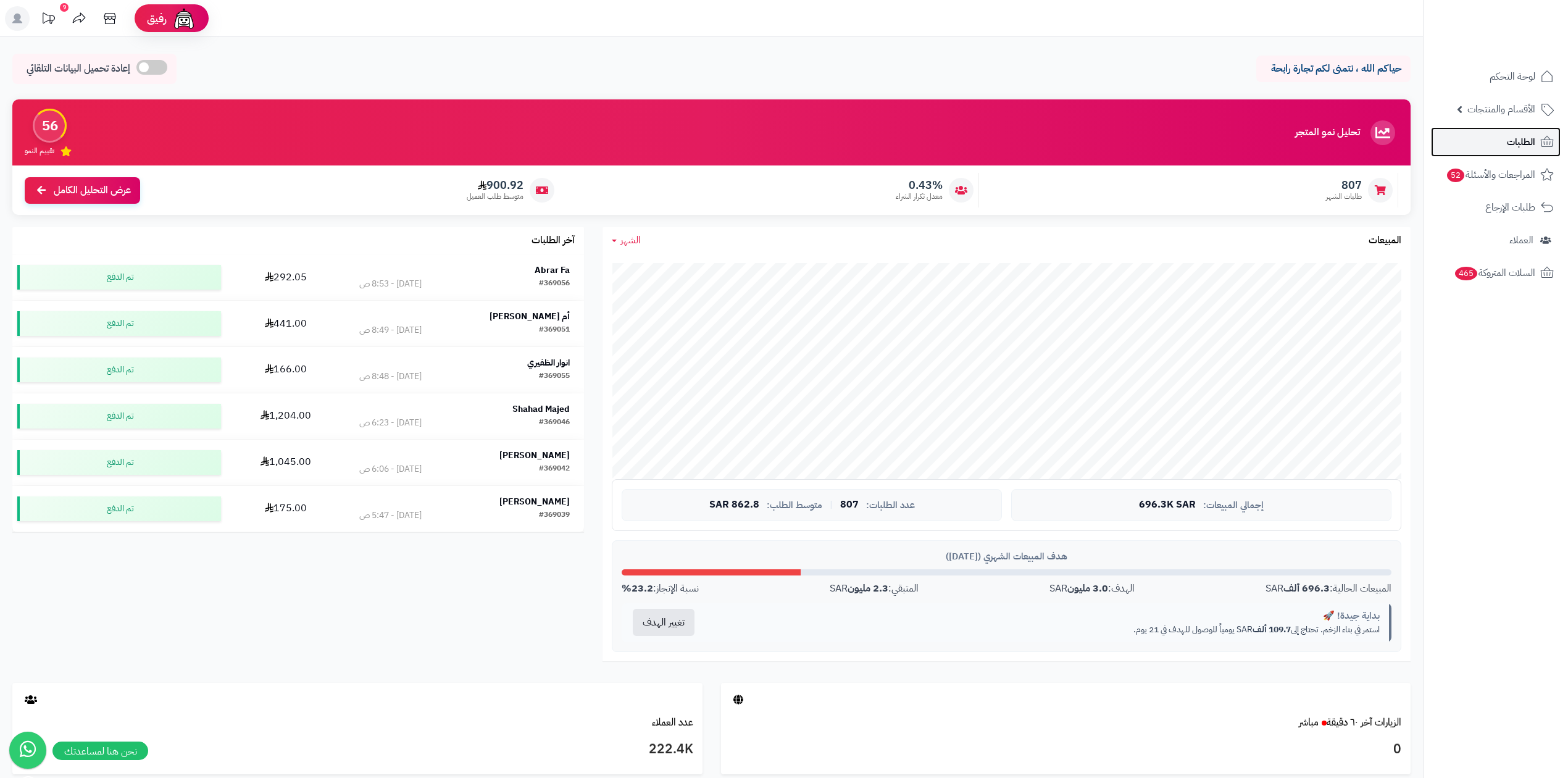
click at [1537, 145] on link "الطلبات" at bounding box center [1496, 142] width 129 height 30
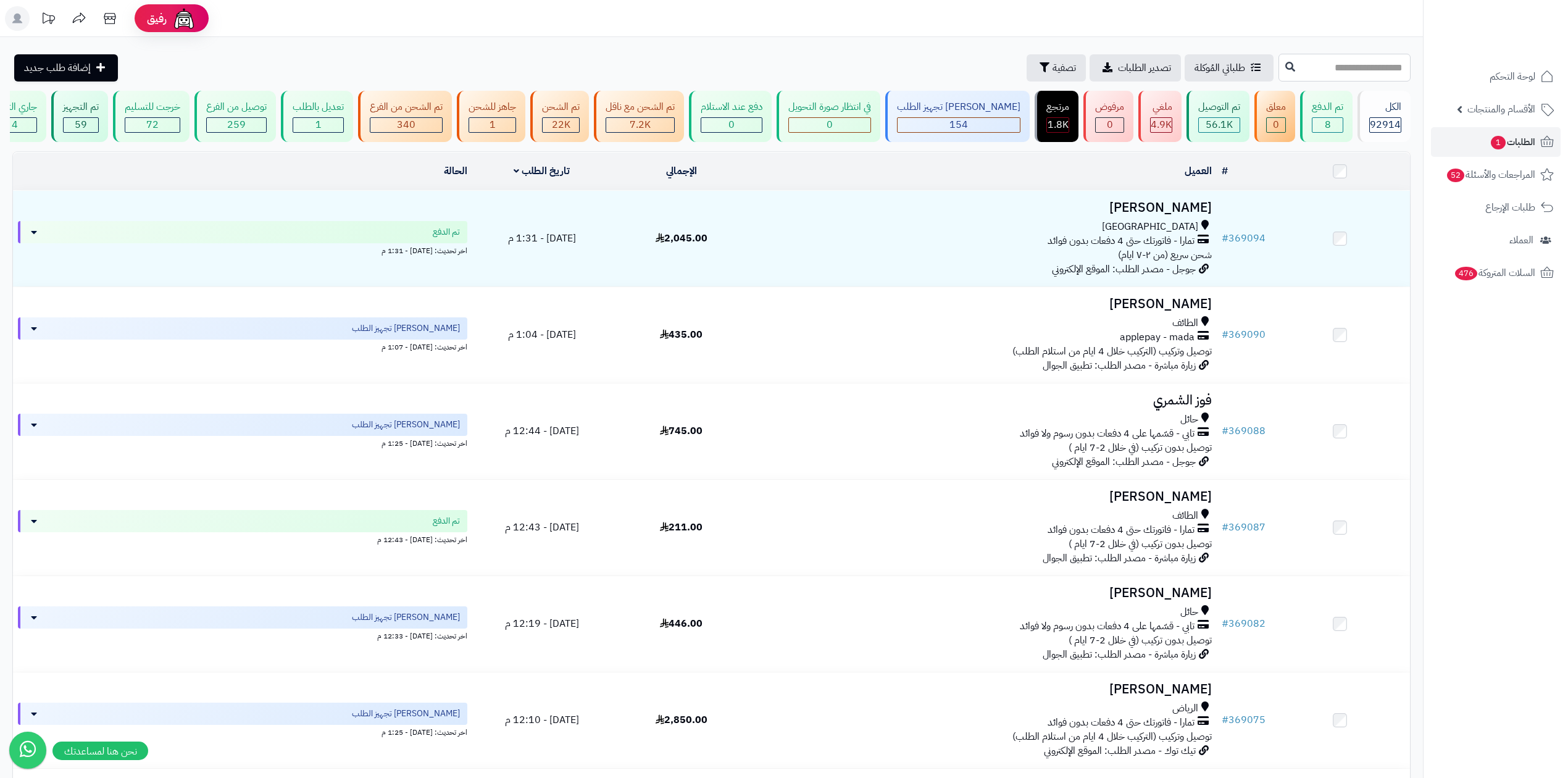
click at [1278, 69] on input "text" at bounding box center [1344, 67] width 132 height 28
click at [1392, 65] on input "******" at bounding box center [1344, 67] width 132 height 28
click at [1338, 72] on input "******" at bounding box center [1344, 67] width 132 height 28
type input "******"
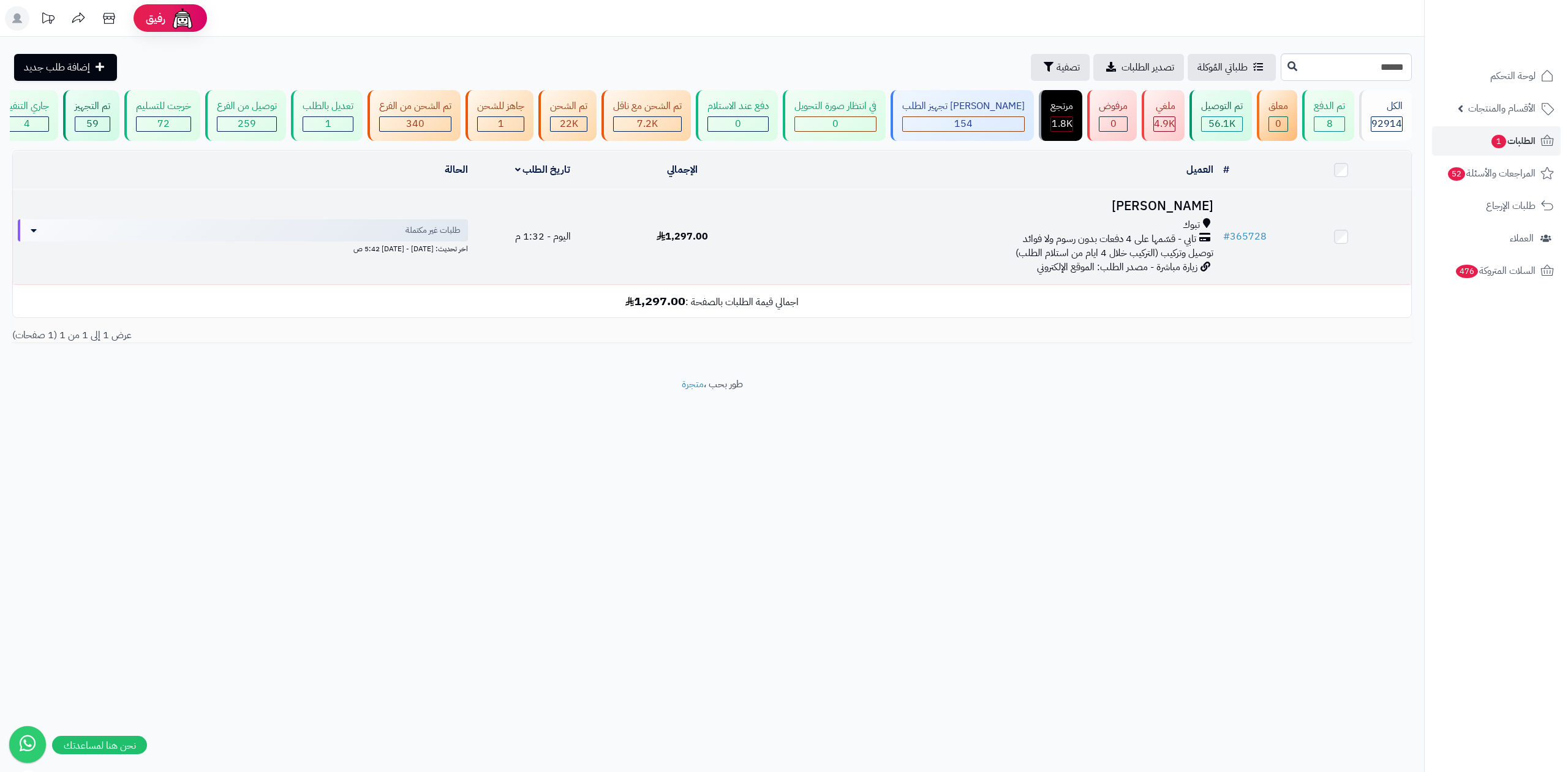
click at [1181, 204] on h3 "[PERSON_NAME]" at bounding box center [985, 205] width 456 height 14
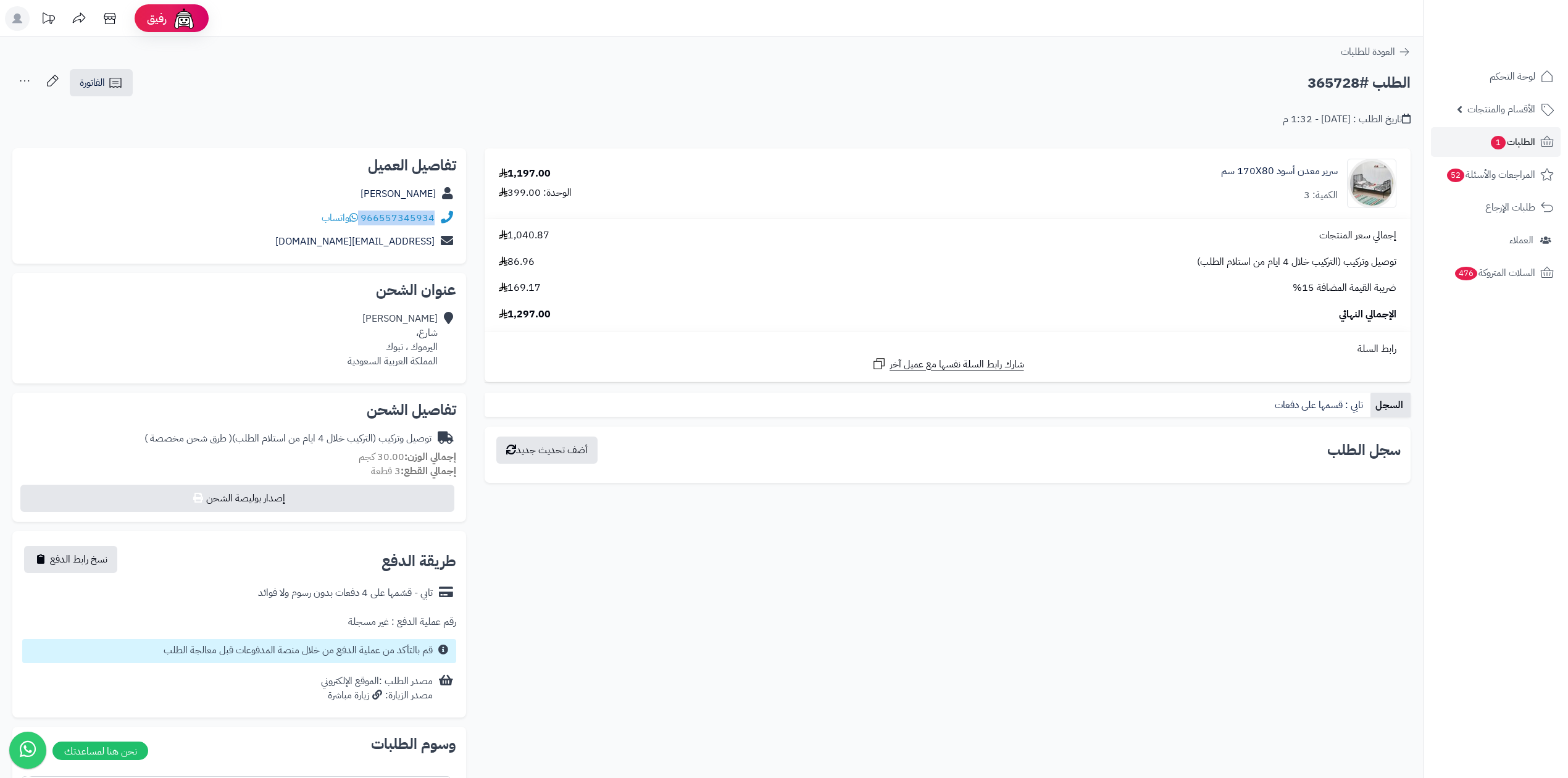
drag, startPoint x: 436, startPoint y: 216, endPoint x: 361, endPoint y: 216, distance: 75.0
click at [361, 216] on div "966557345934 واتساب" at bounding box center [238, 218] width 434 height 24
click at [1320, 80] on h2 "الطلب #365728" at bounding box center [1359, 83] width 103 height 26
copy h2 "365728"
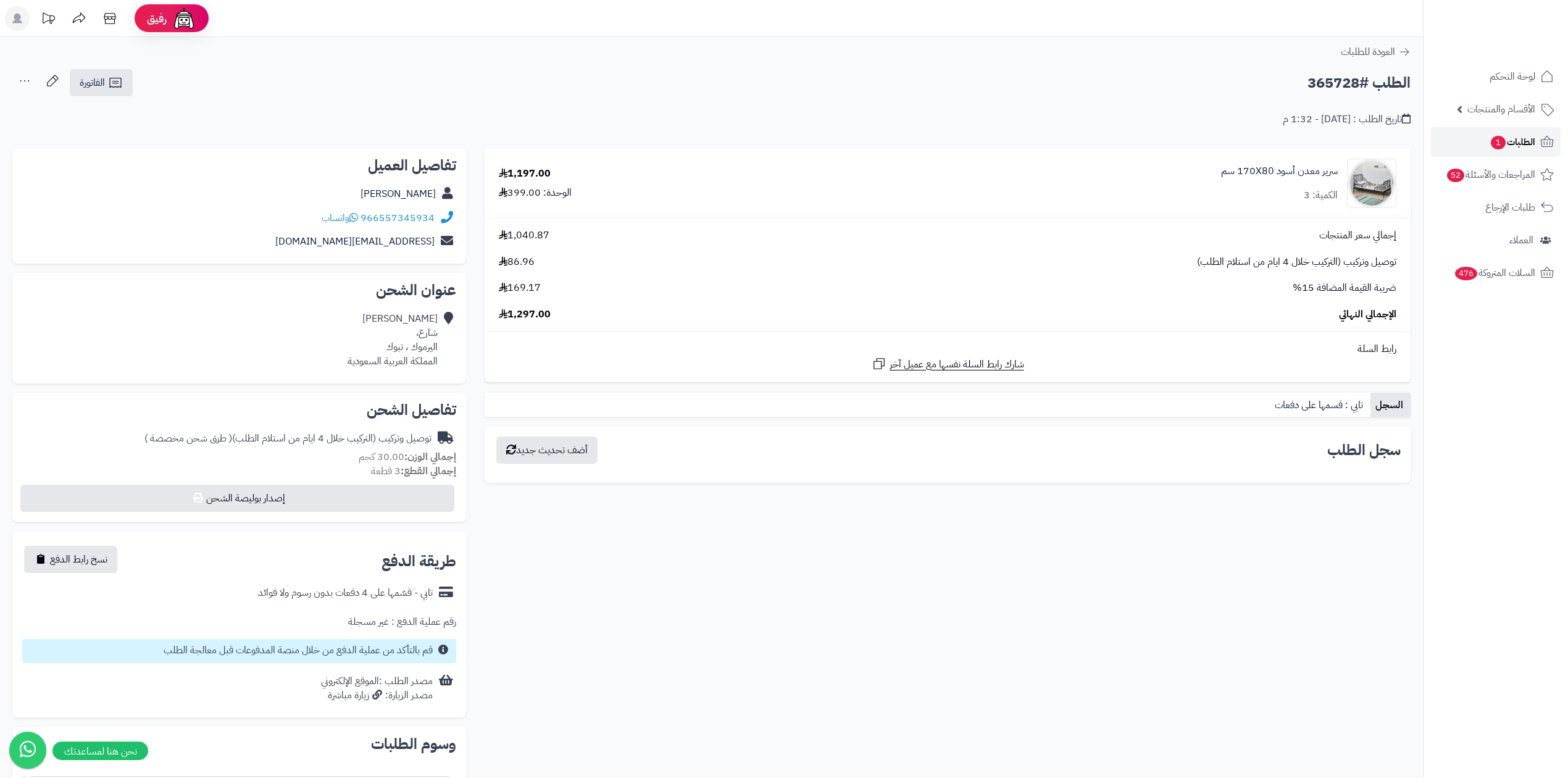
click at [1515, 148] on span "الطلبات 1" at bounding box center [1512, 142] width 45 height 18
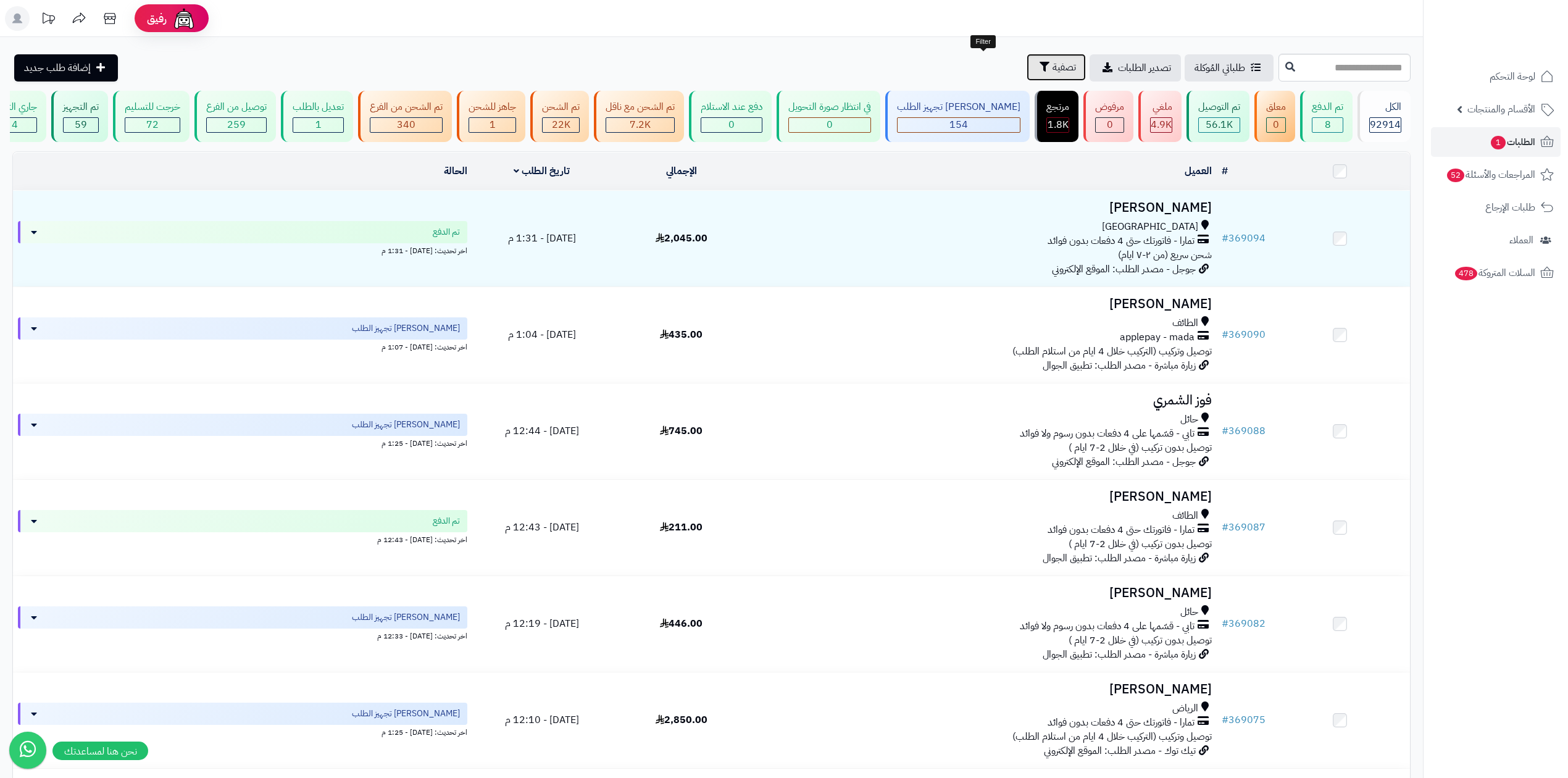
click at [1052, 67] on span "تصفية" at bounding box center [1064, 67] width 23 height 15
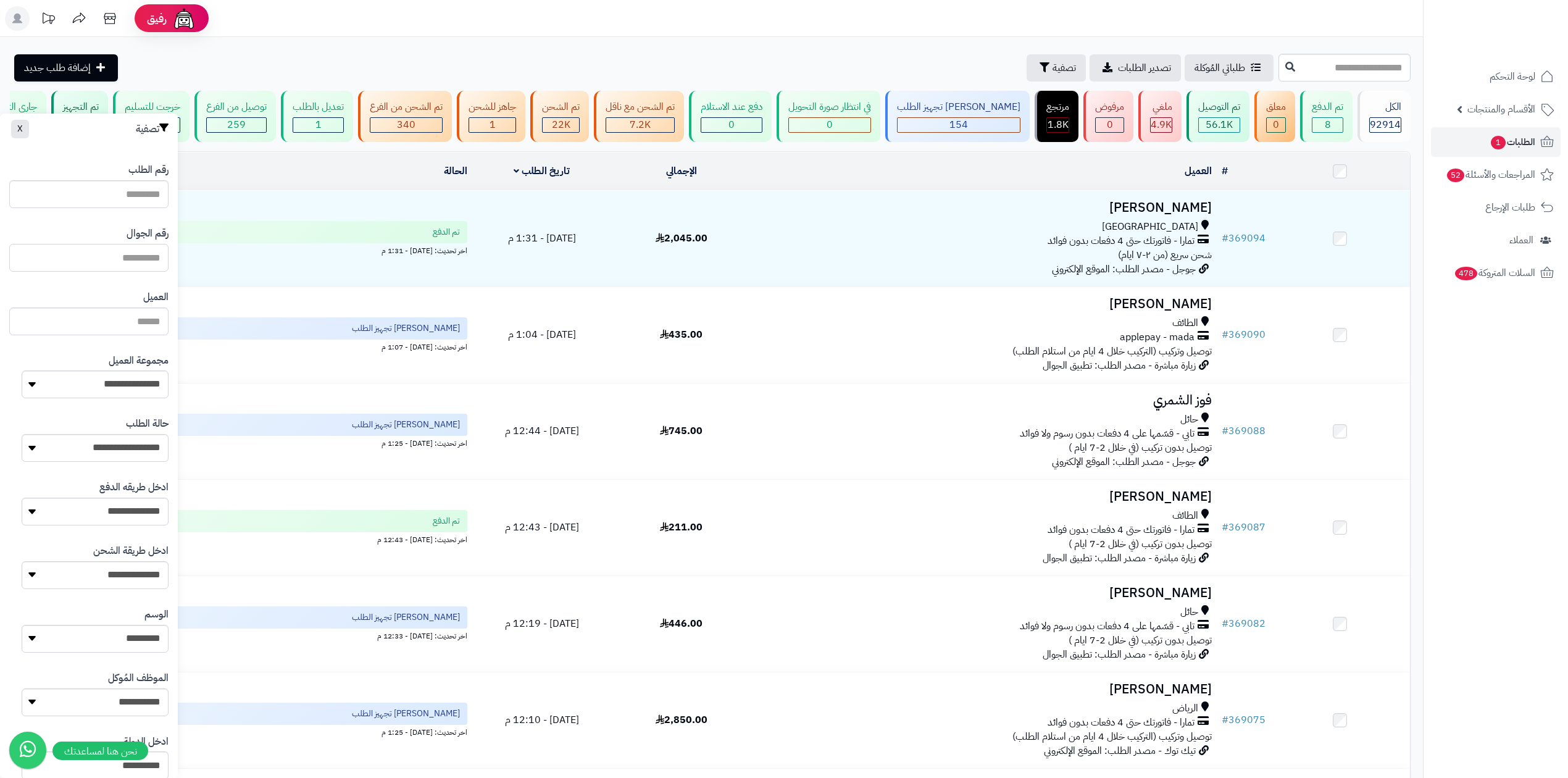
click at [126, 260] on input "text" at bounding box center [89, 257] width 159 height 28
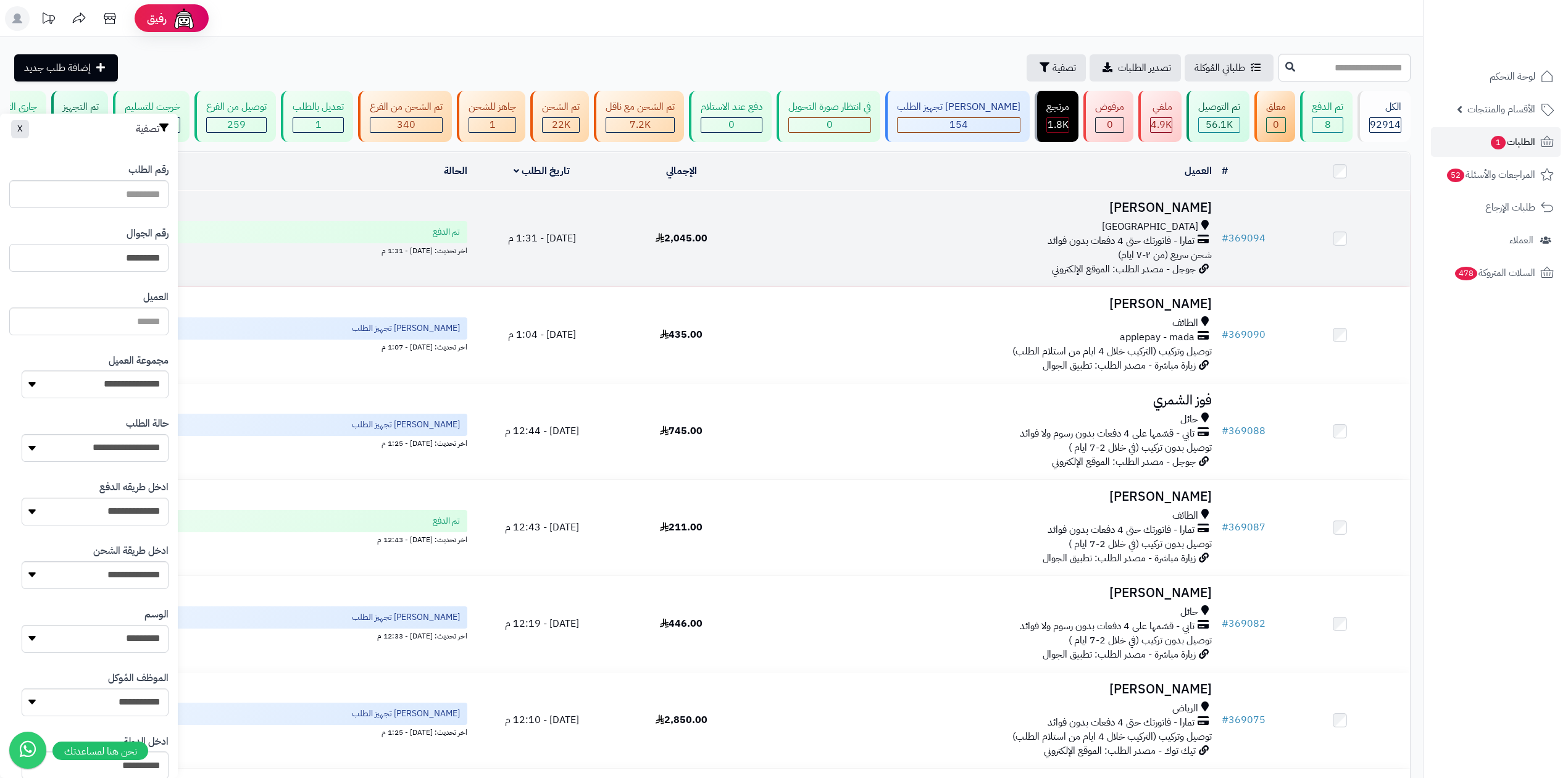
type input "*********"
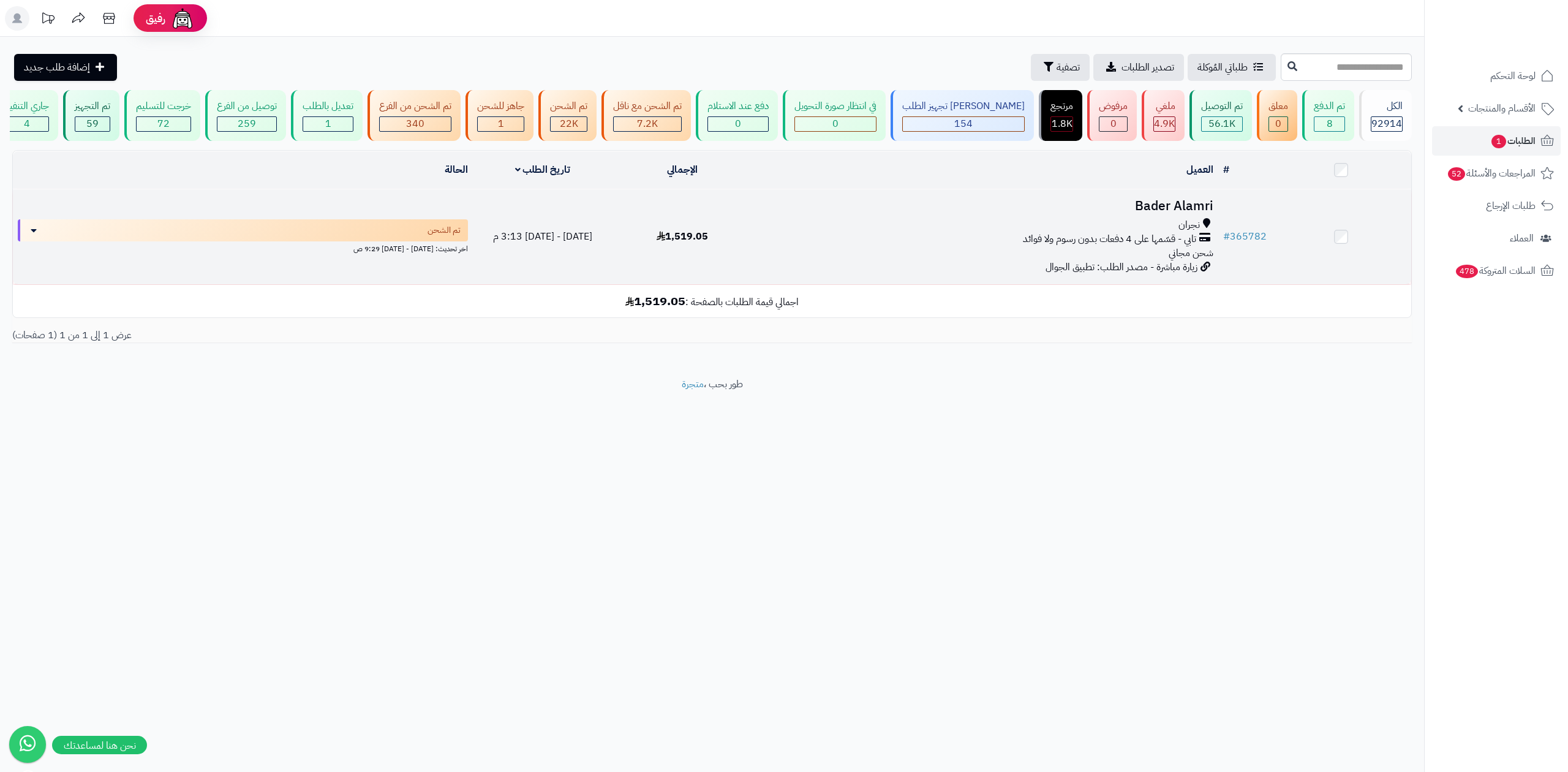
click at [1159, 203] on h3 "Bader Alamri" at bounding box center [985, 205] width 456 height 14
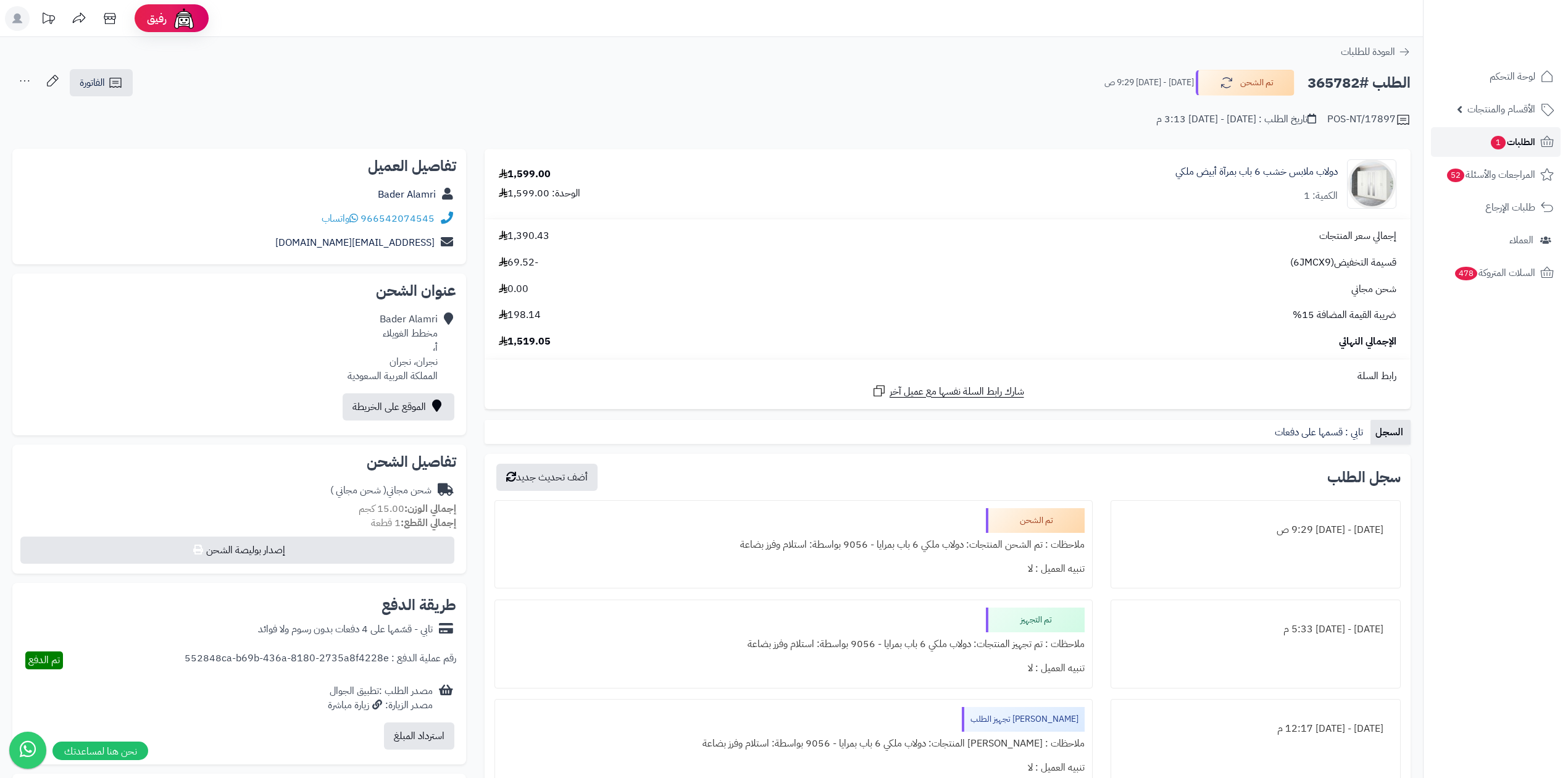
click at [1509, 149] on span "الطلبات 1" at bounding box center [1512, 142] width 45 height 18
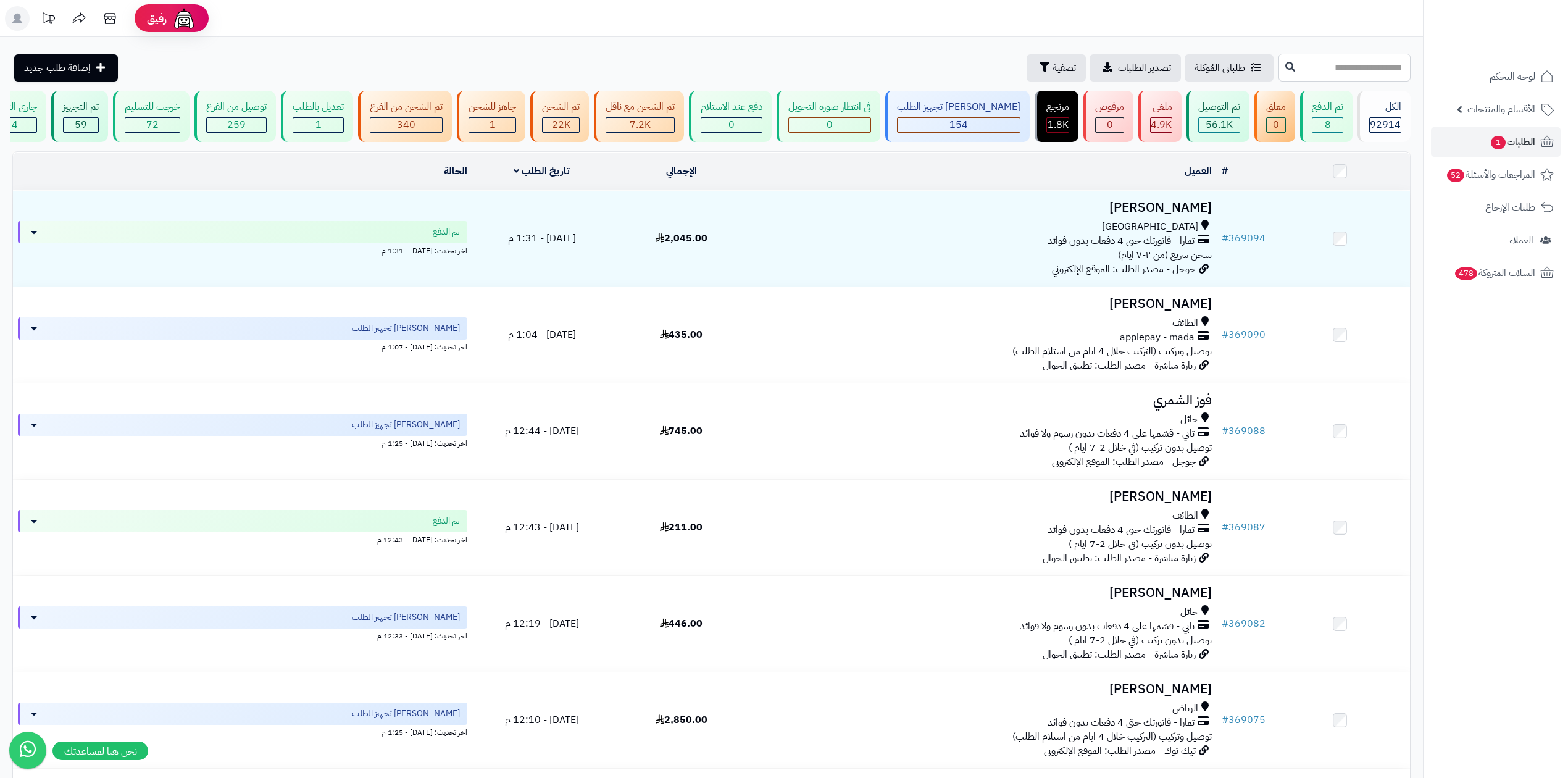
click at [1278, 61] on input "text" at bounding box center [1344, 67] width 132 height 28
type input "******"
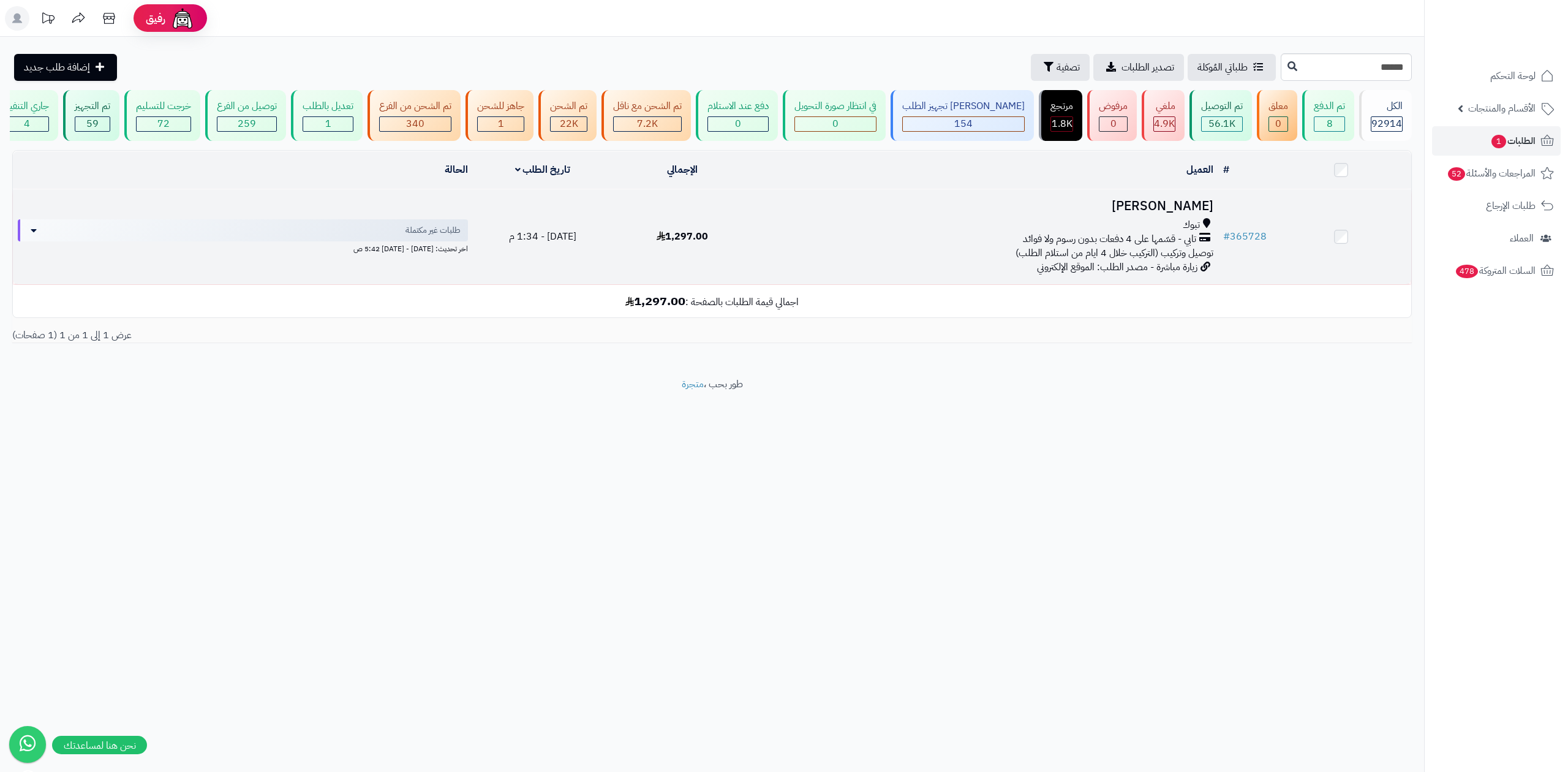
click at [1187, 206] on h3 "نوره مفرح" at bounding box center [985, 205] width 456 height 14
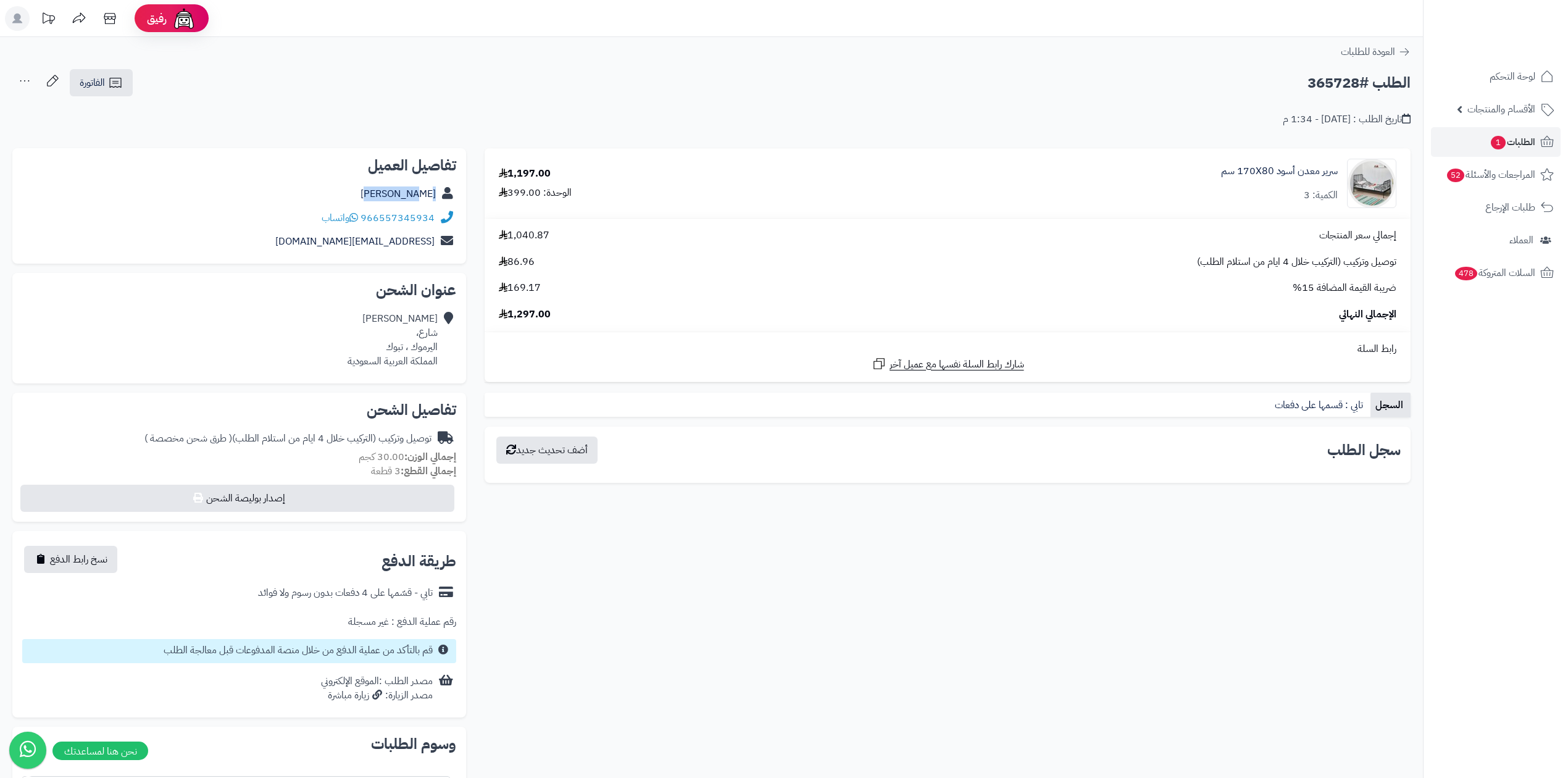
drag, startPoint x: 377, startPoint y: 196, endPoint x: 450, endPoint y: 191, distance: 73.2
click at [450, 191] on div "[PERSON_NAME]" at bounding box center [238, 194] width 434 height 24
drag, startPoint x: 438, startPoint y: 213, endPoint x: 364, endPoint y: 214, distance: 74.0
click at [364, 214] on div "966557345934 واتساب" at bounding box center [238, 218] width 434 height 24
drag, startPoint x: 440, startPoint y: 188, endPoint x: 394, endPoint y: 188, distance: 46.0
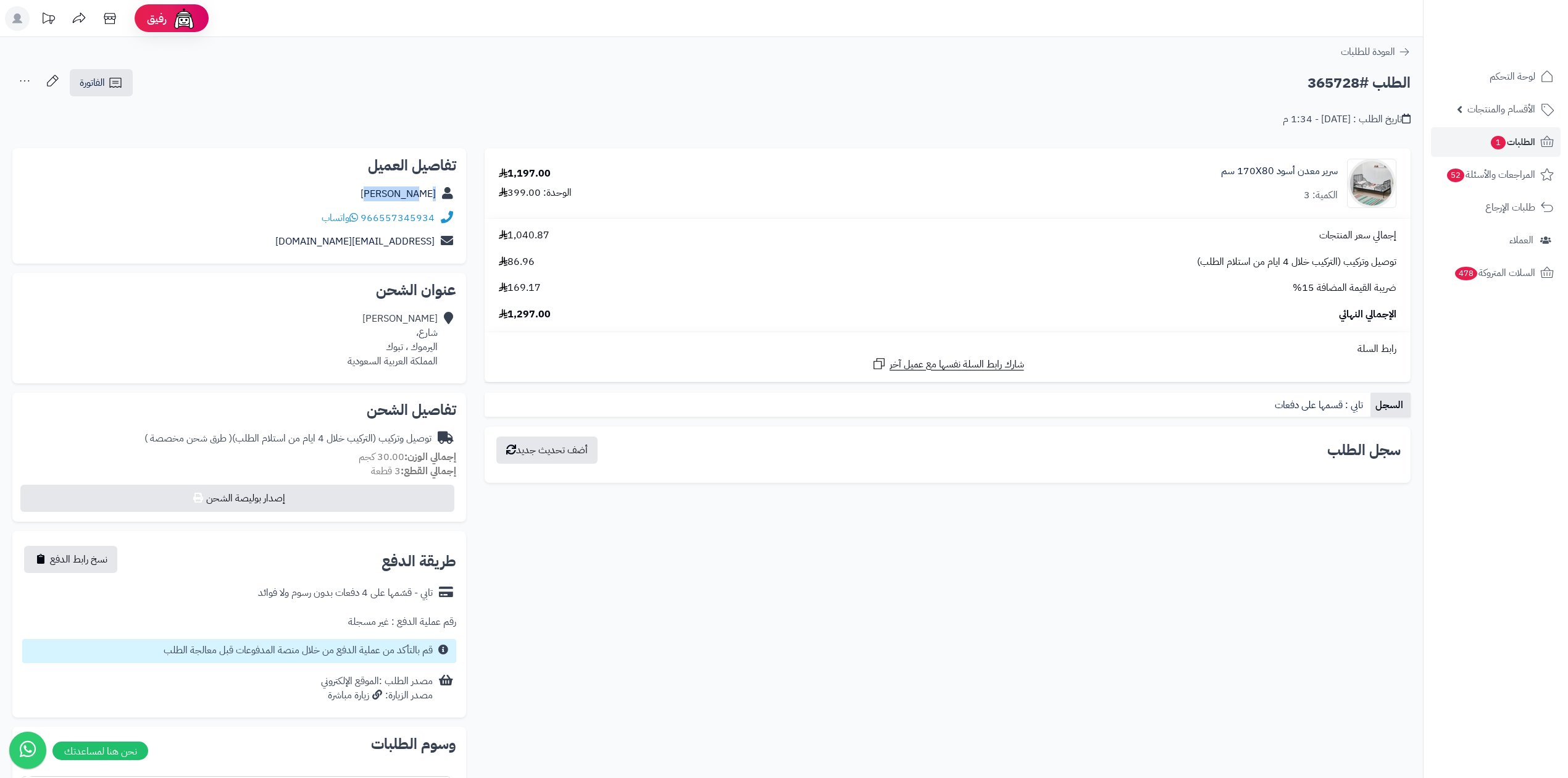
click at [394, 188] on div "نوره مفرح" at bounding box center [238, 194] width 434 height 24
click at [747, 120] on div "تاريخ الطلب : اليوم - 1:34 م" at bounding box center [712, 112] width 1398 height 29
drag, startPoint x: 437, startPoint y: 188, endPoint x: 398, endPoint y: 188, distance: 39.0
click at [398, 188] on div "نوره مفرح" at bounding box center [238, 194] width 434 height 24
click at [1519, 140] on span "الطلبات 1" at bounding box center [1512, 142] width 45 height 18
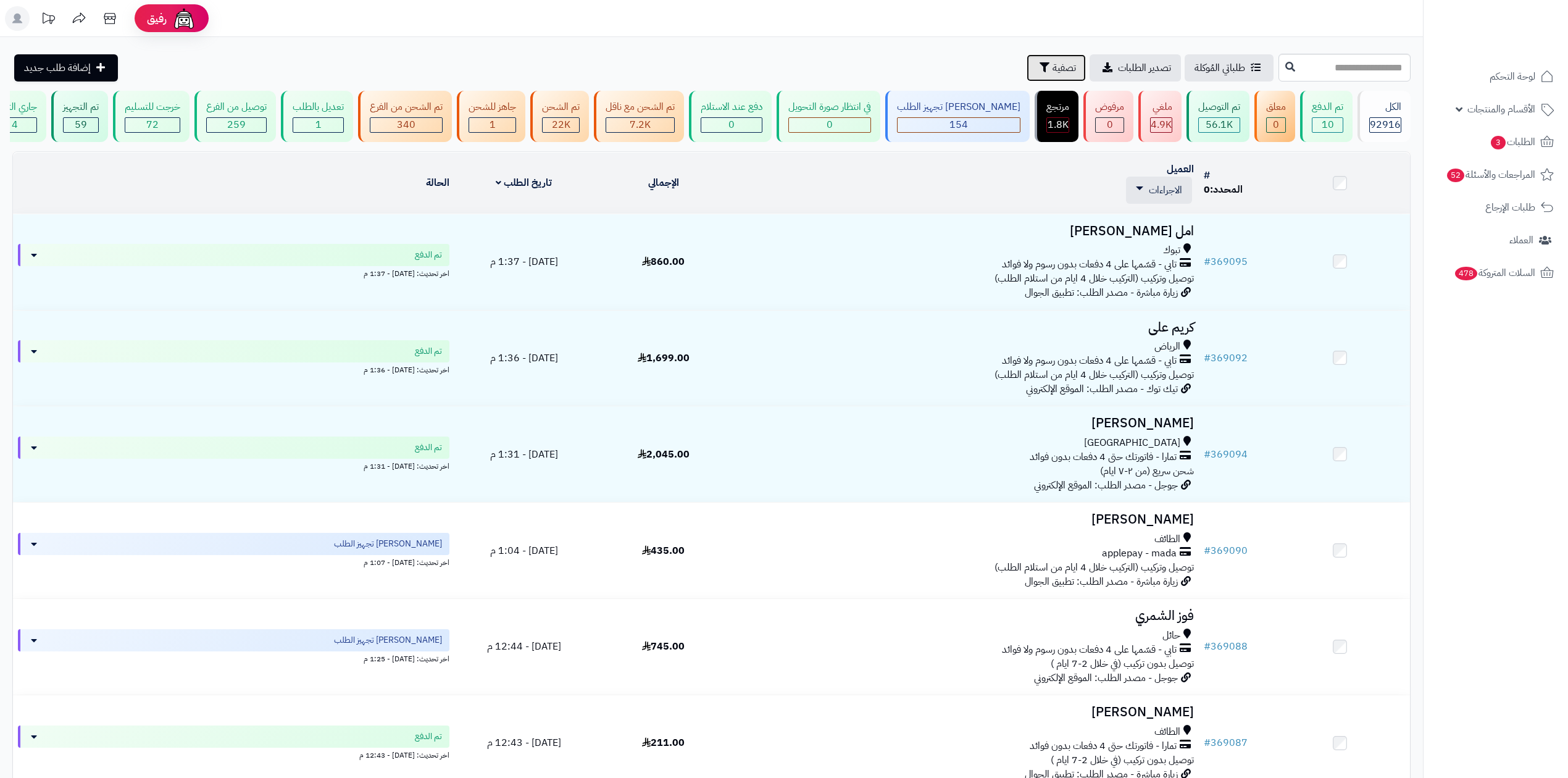
click at [1027, 67] on button "تصفية" at bounding box center [1056, 67] width 59 height 27
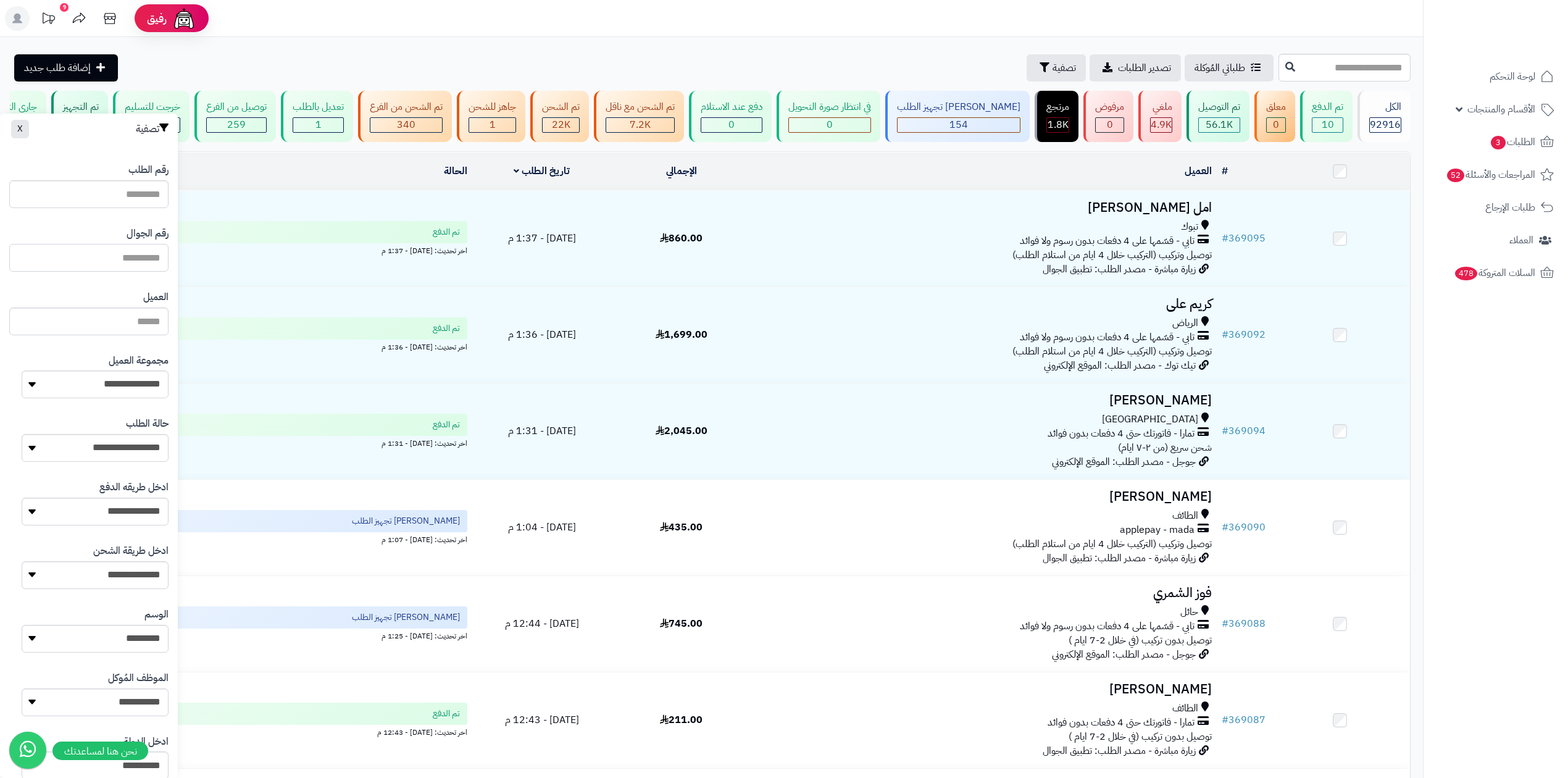
click at [137, 255] on input "text" at bounding box center [89, 257] width 159 height 28
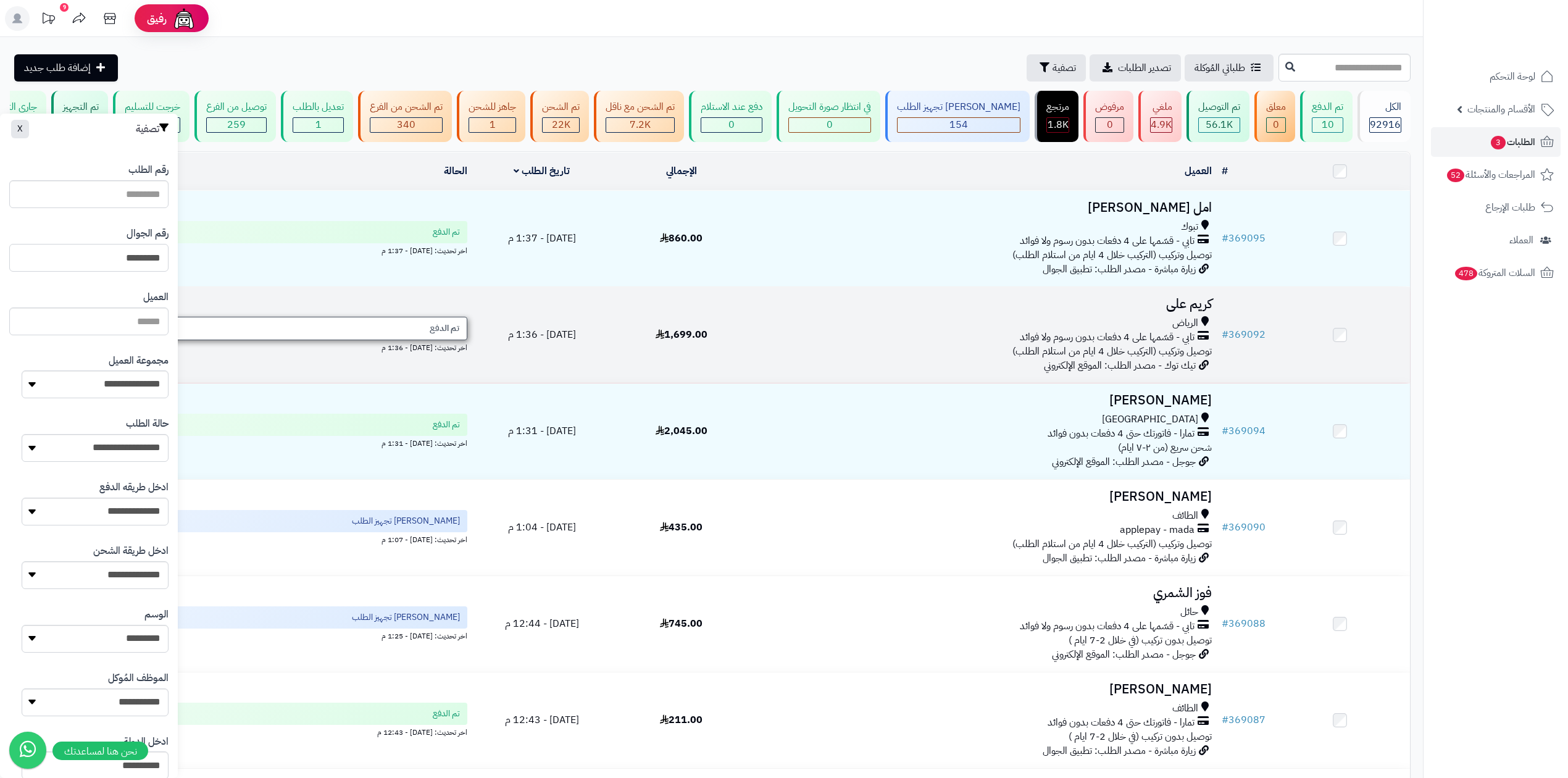
type input "*********"
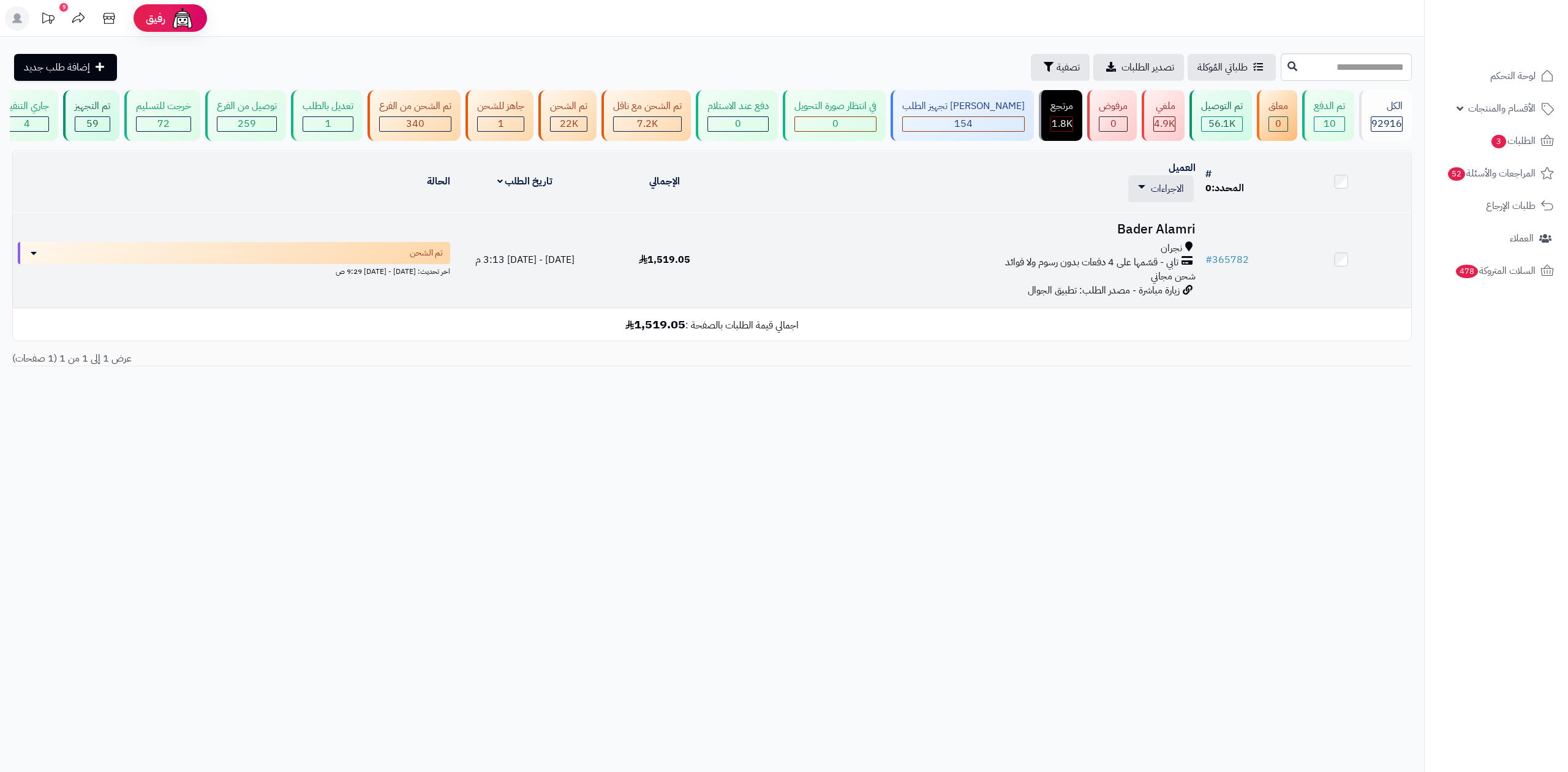
click at [1152, 229] on h3 "Bader Alamri" at bounding box center [967, 229] width 456 height 14
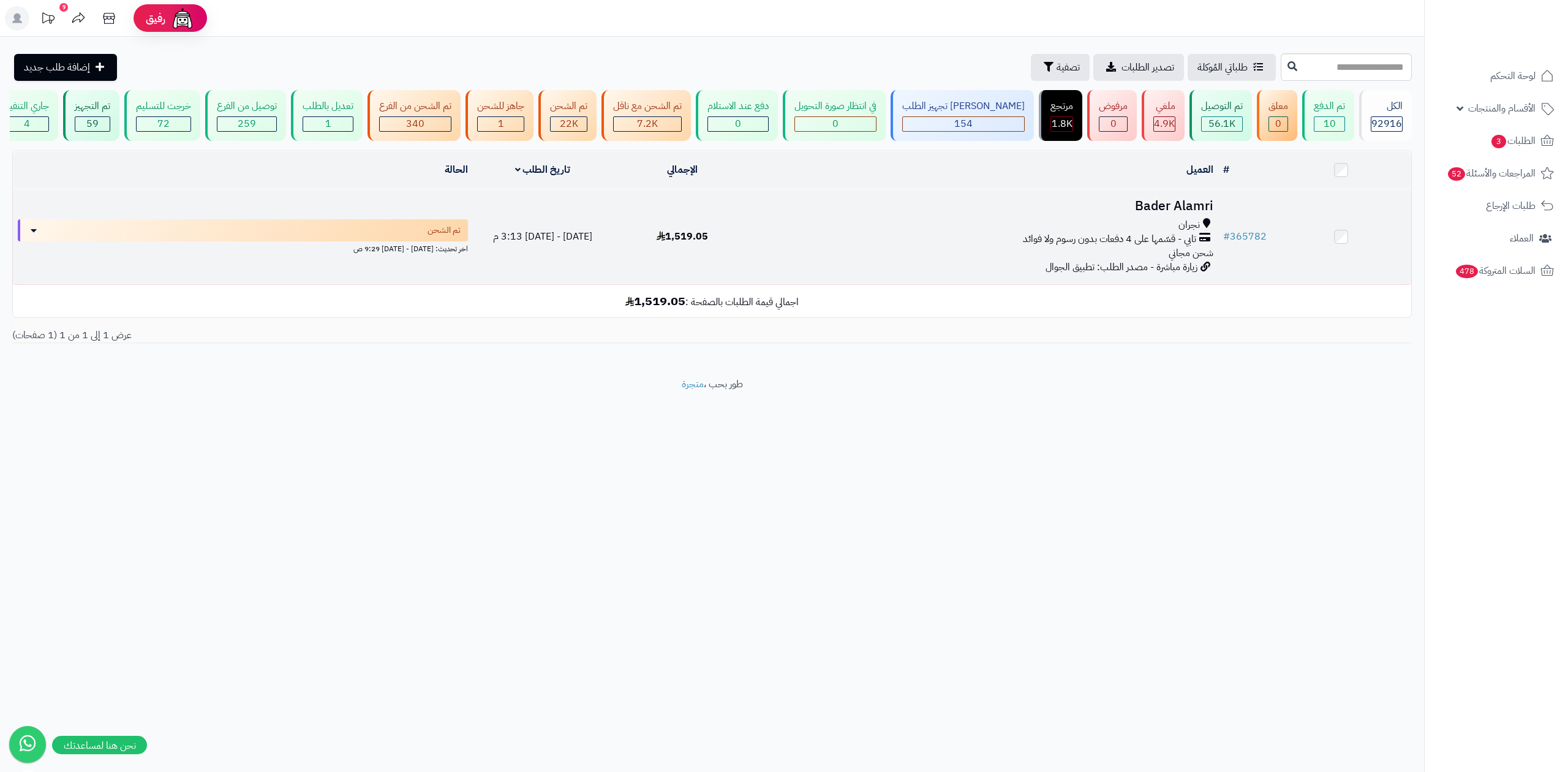
click at [1145, 210] on h3 "Bader Alamri" at bounding box center [985, 205] width 456 height 14
click at [1159, 199] on h3 "Bader Alamri" at bounding box center [985, 205] width 456 height 14
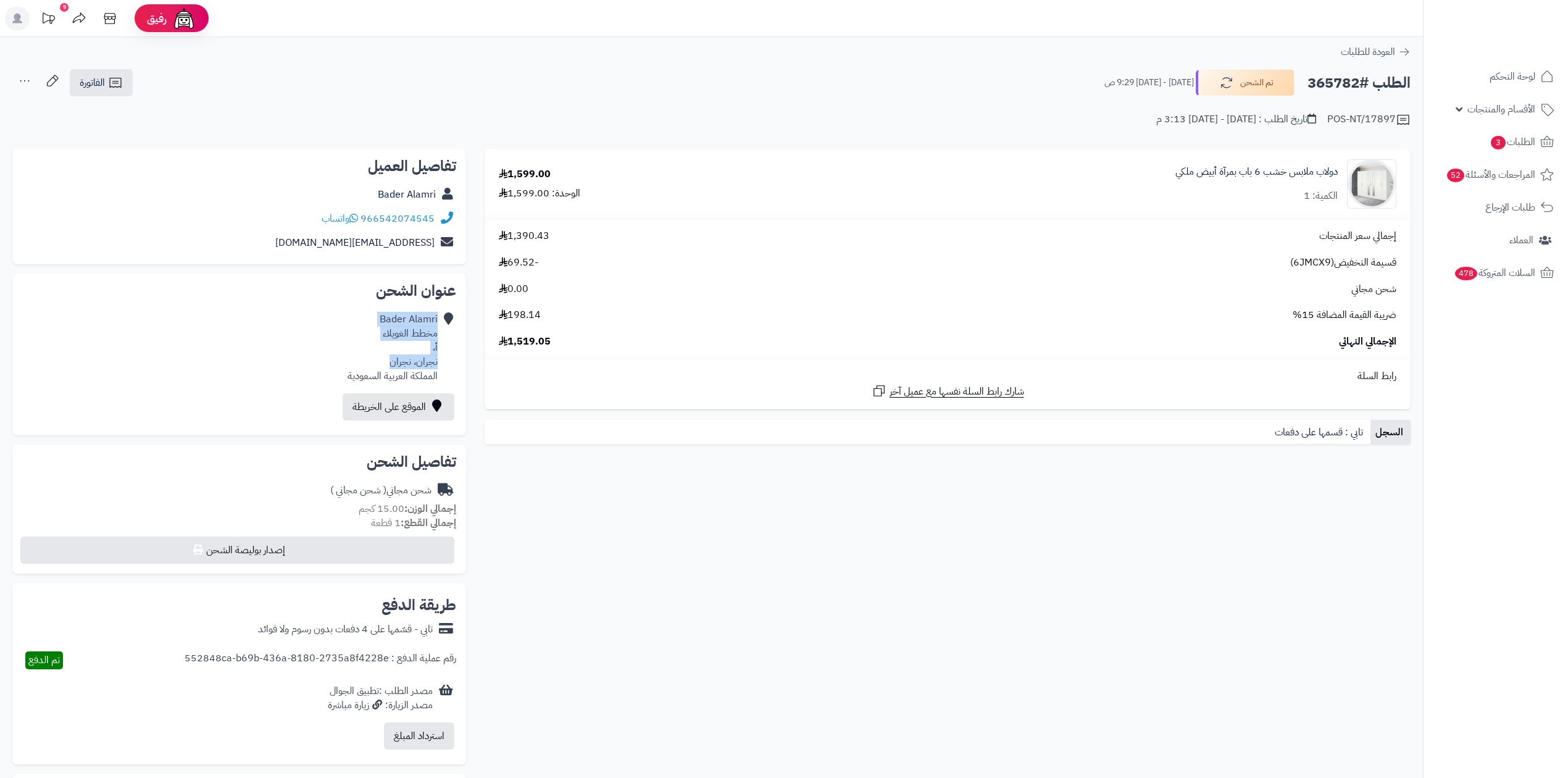
drag, startPoint x: 434, startPoint y: 359, endPoint x: 381, endPoint y: 356, distance: 53.1
click at [381, 356] on div "Bader Alamri مخطط الغويلاء أ، نجران، نجران المملكة العربية السعودية" at bounding box center [238, 347] width 434 height 80
click at [452, 360] on icon at bounding box center [447, 347] width 12 height 70
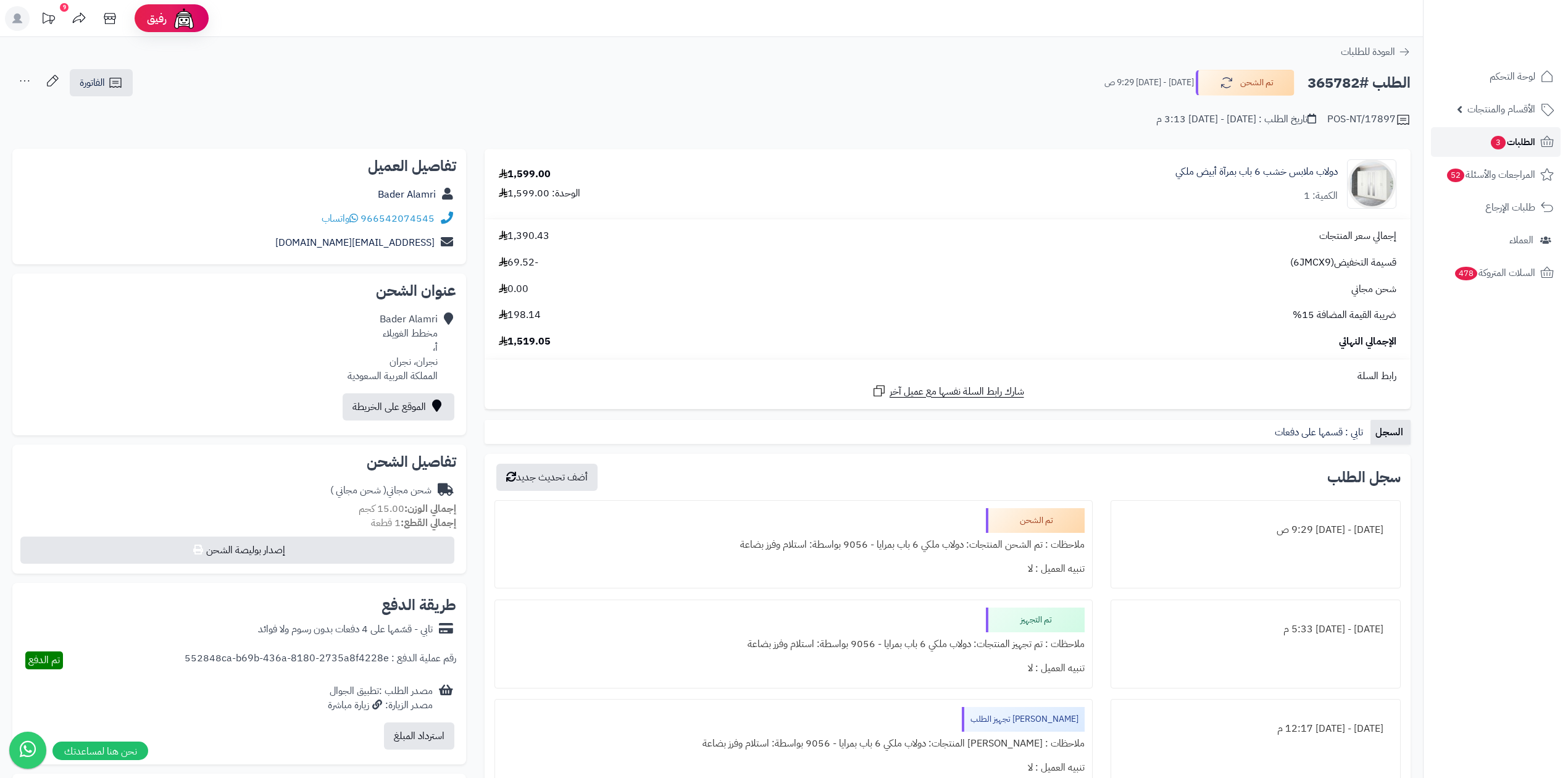
click at [1523, 146] on span "الطلبات 3" at bounding box center [1512, 142] width 45 height 18
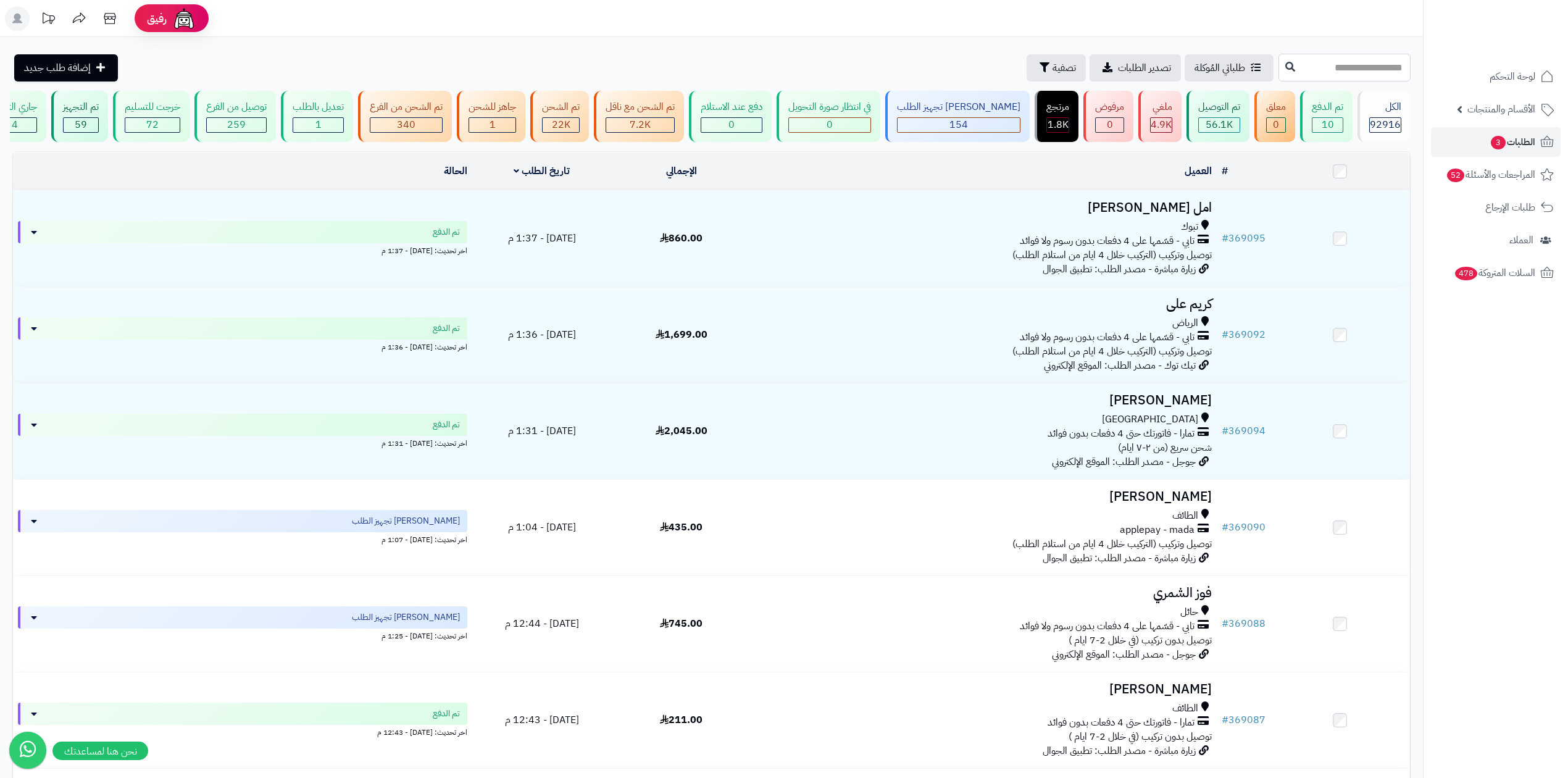
click at [1278, 61] on input "text" at bounding box center [1344, 67] width 132 height 28
paste input "******"
type input "******"
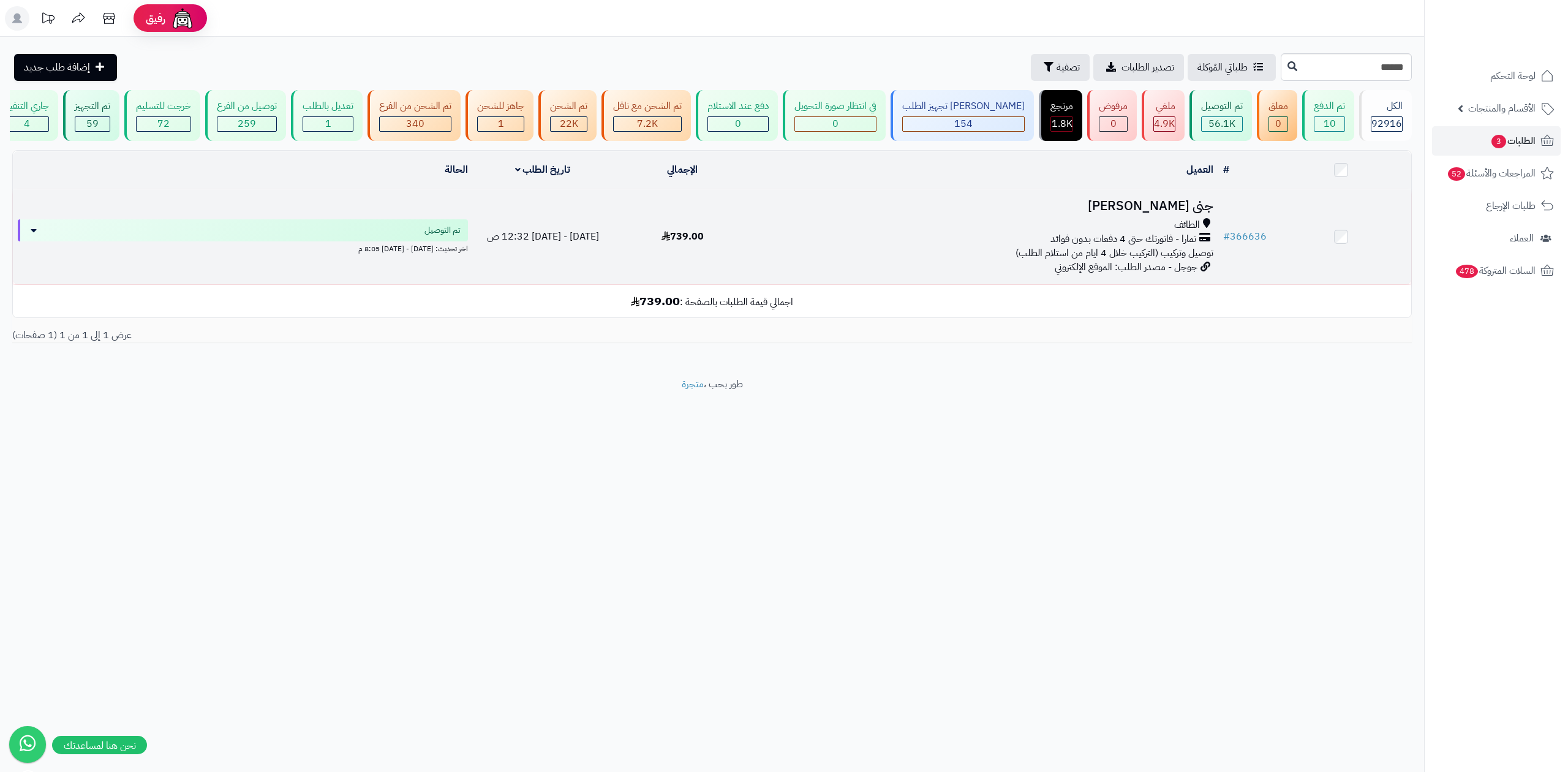
click at [1182, 204] on h3 "جنى [PERSON_NAME]" at bounding box center [985, 205] width 456 height 14
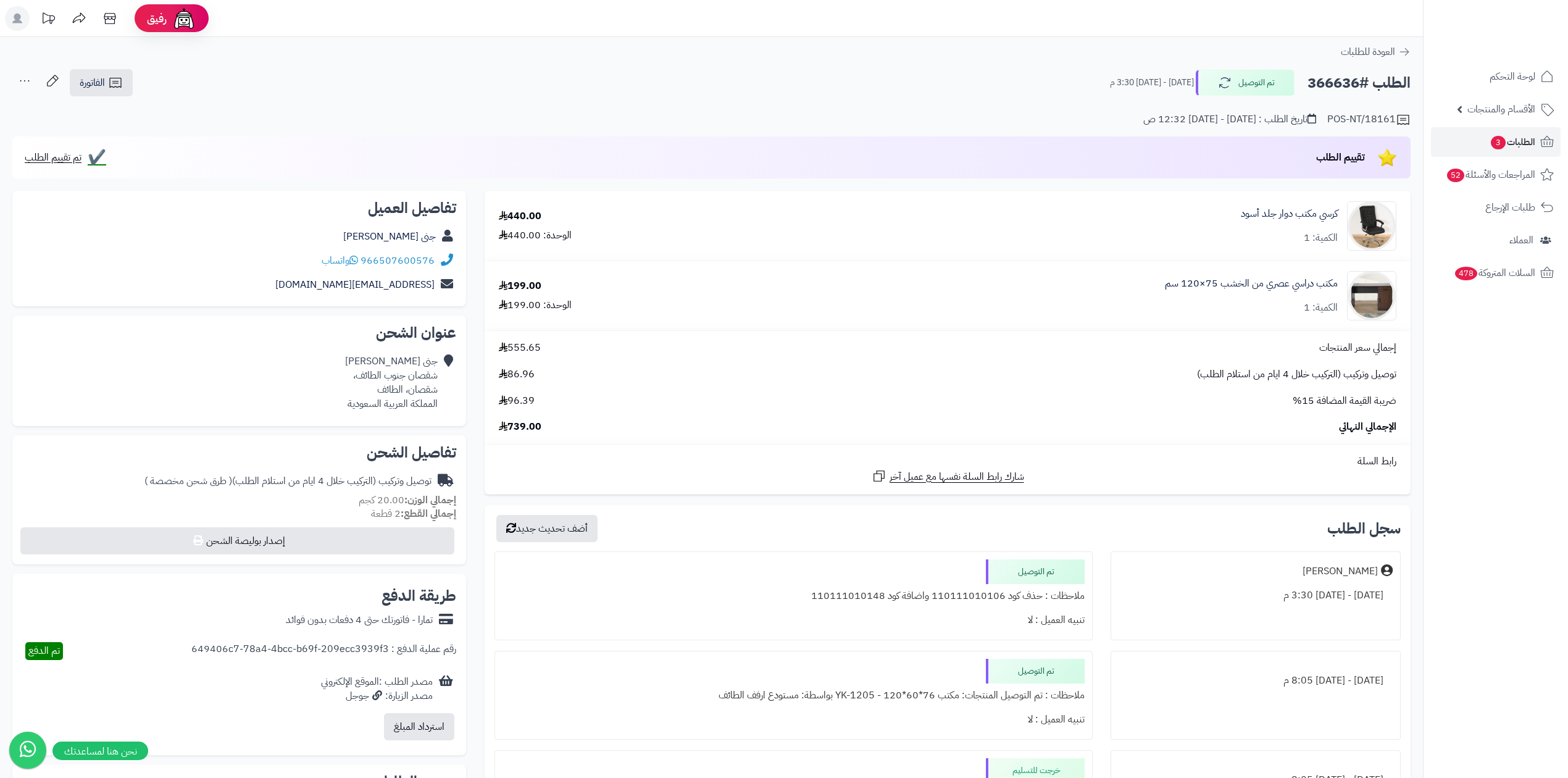
click at [1333, 85] on h2 "الطلب #366636" at bounding box center [1359, 83] width 103 height 26
copy h2 "366636"
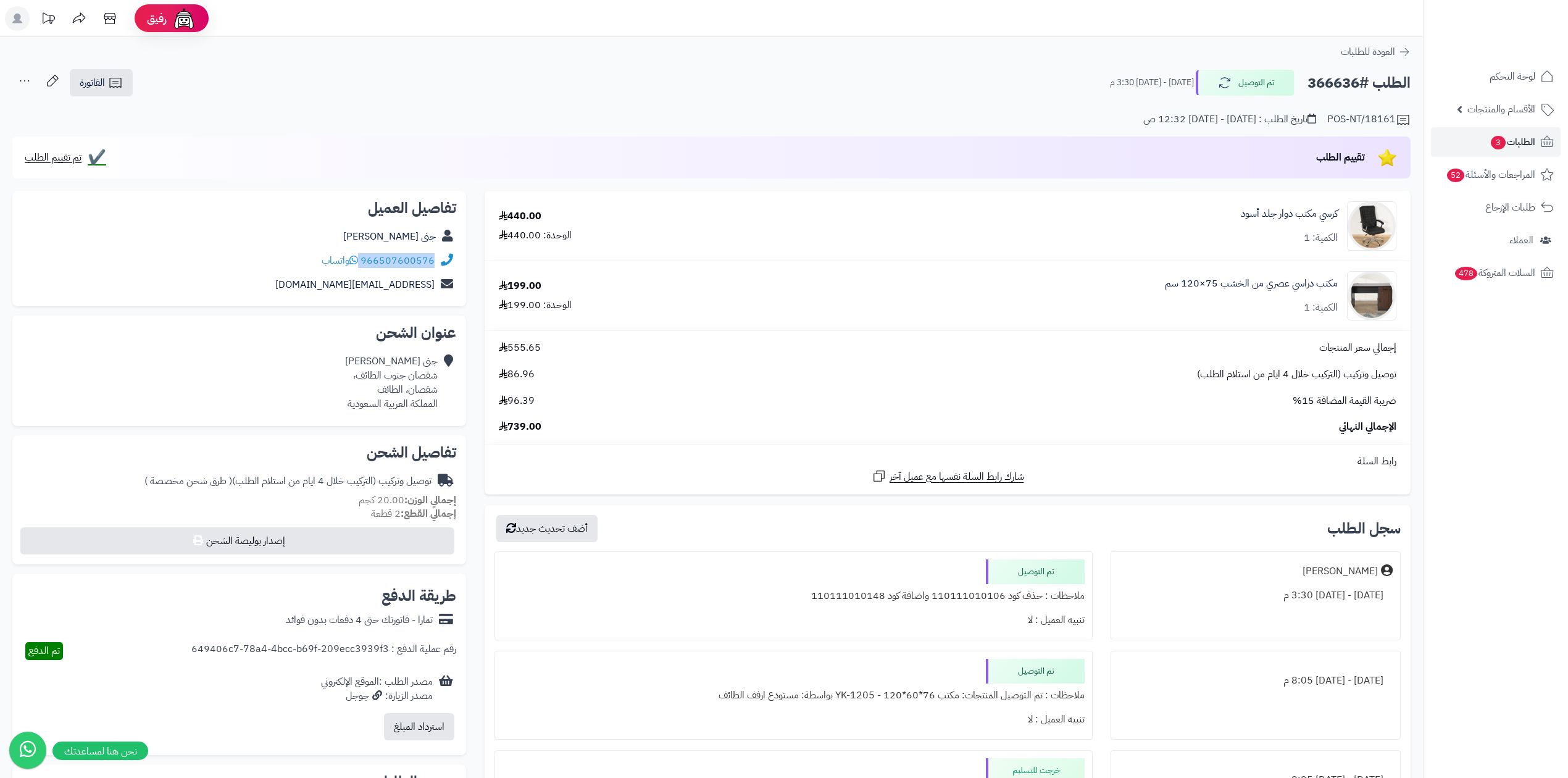
drag, startPoint x: 362, startPoint y: 260, endPoint x: 437, endPoint y: 265, distance: 75.2
click at [437, 265] on div "966507600576 واتساب" at bounding box center [238, 260] width 434 height 24
copy div "966507600576"
click at [1329, 83] on h2 "الطلب #366636" at bounding box center [1359, 83] width 103 height 26
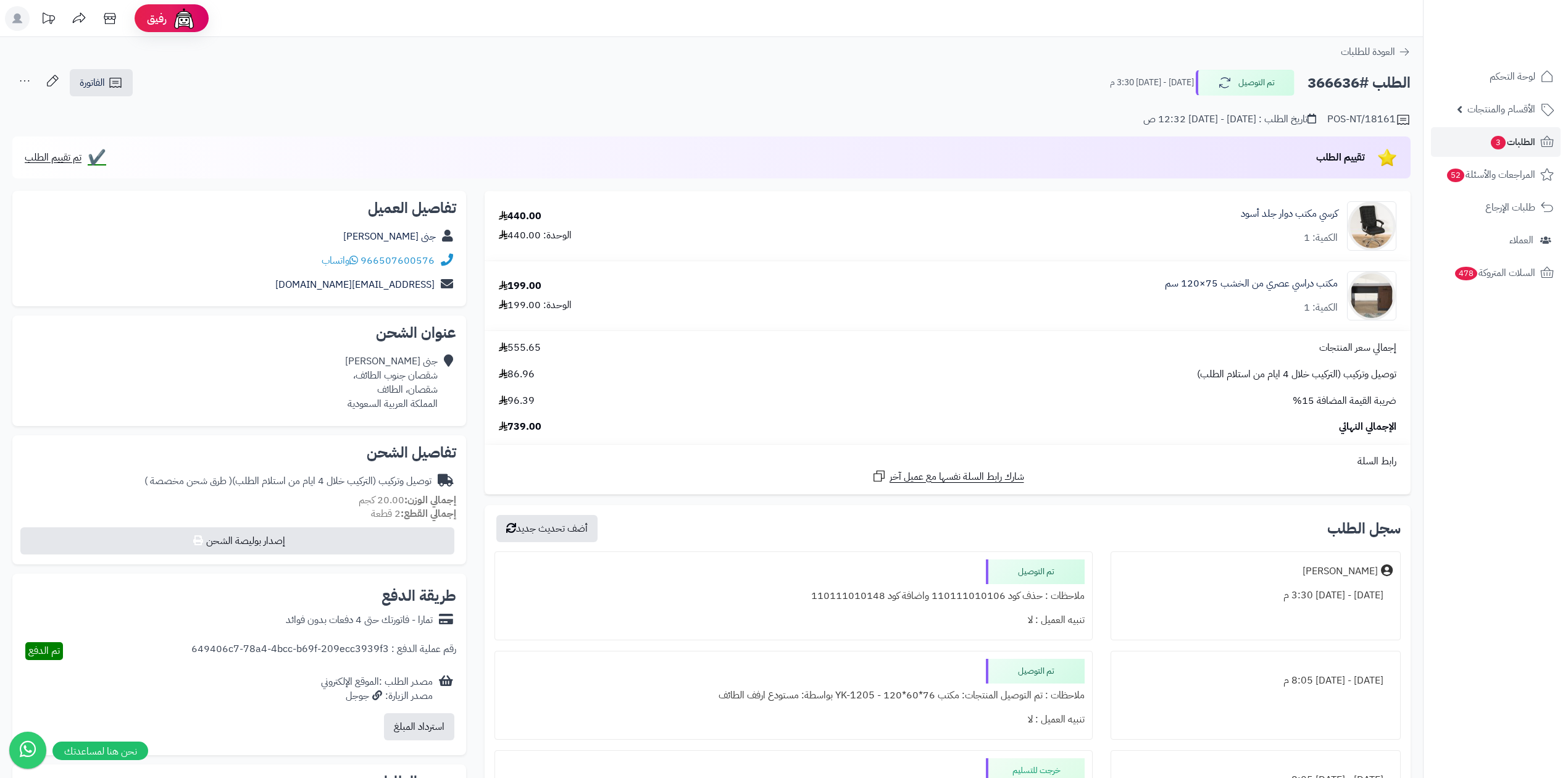
copy h2 "366636"
click at [326, 79] on div "الطلب #366636 تم التوصيل الأربعاء - ٦ أغسطس ٢٠٢٥ - 3:30 م الفاتورة طباعة الفاتو…" at bounding box center [712, 83] width 1398 height 29
click at [1530, 148] on span "الطلبات 3" at bounding box center [1512, 142] width 45 height 18
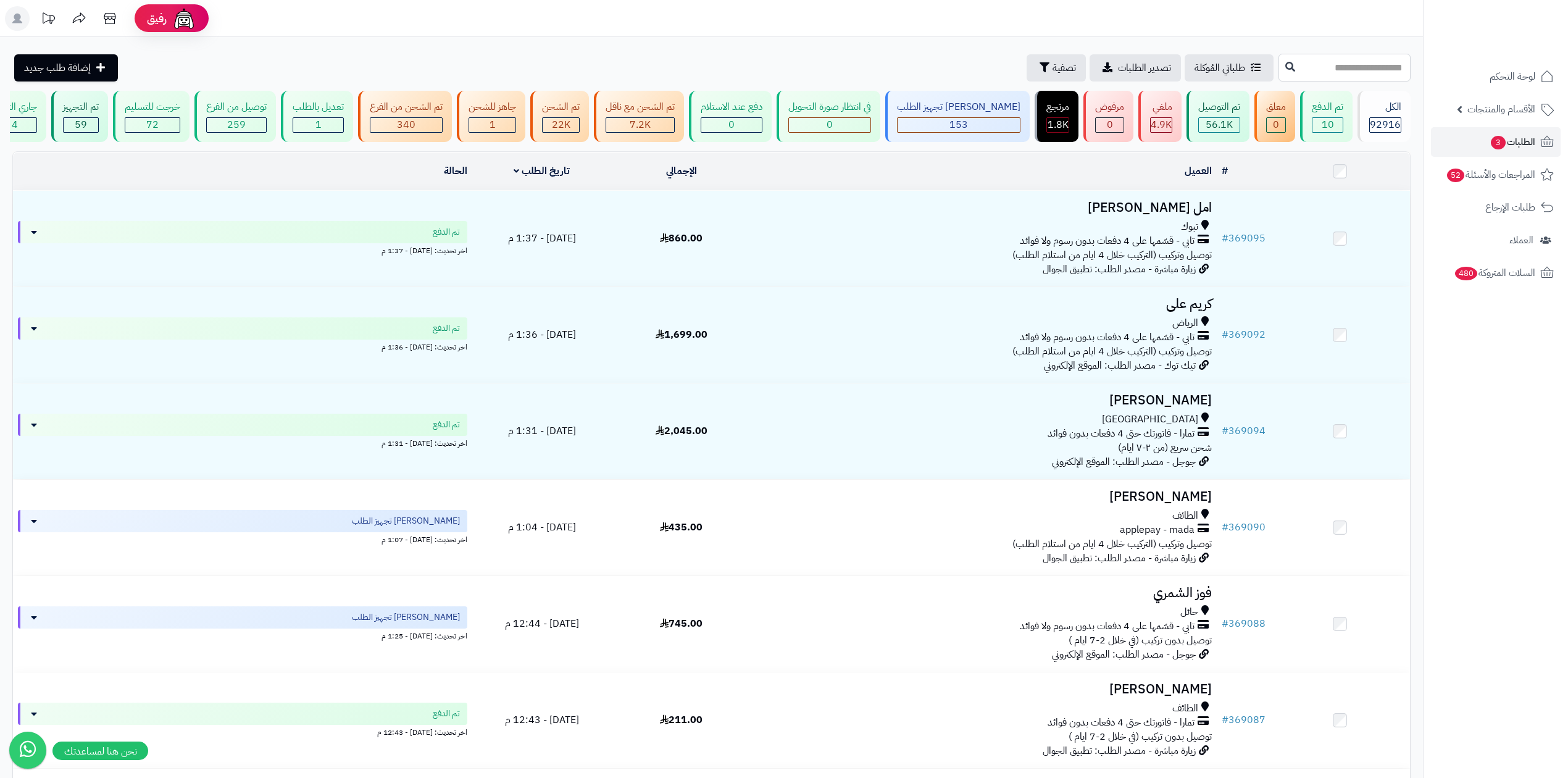
click at [1281, 70] on input "text" at bounding box center [1344, 67] width 132 height 28
paste input "******"
type input "******"
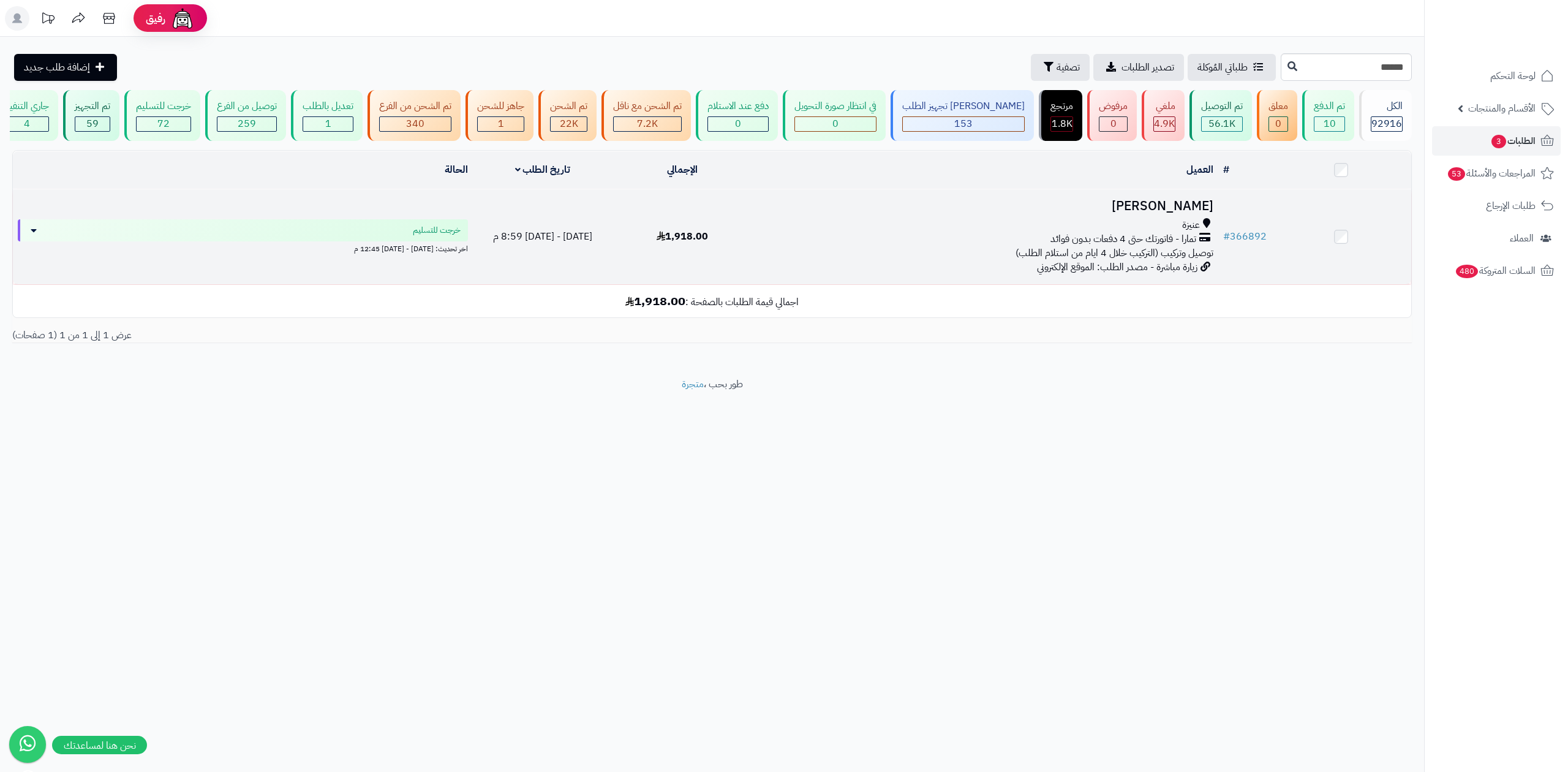
click at [1164, 200] on h3 "منيره الحربي" at bounding box center [985, 205] width 456 height 14
